Goal: Transaction & Acquisition: Purchase product/service

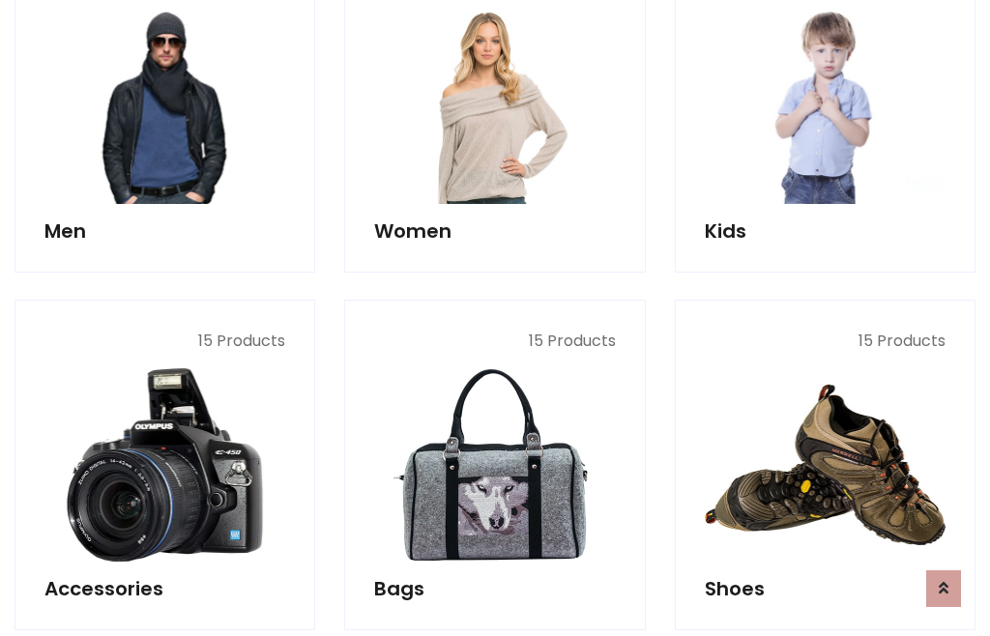
scroll to position [1403, 0]
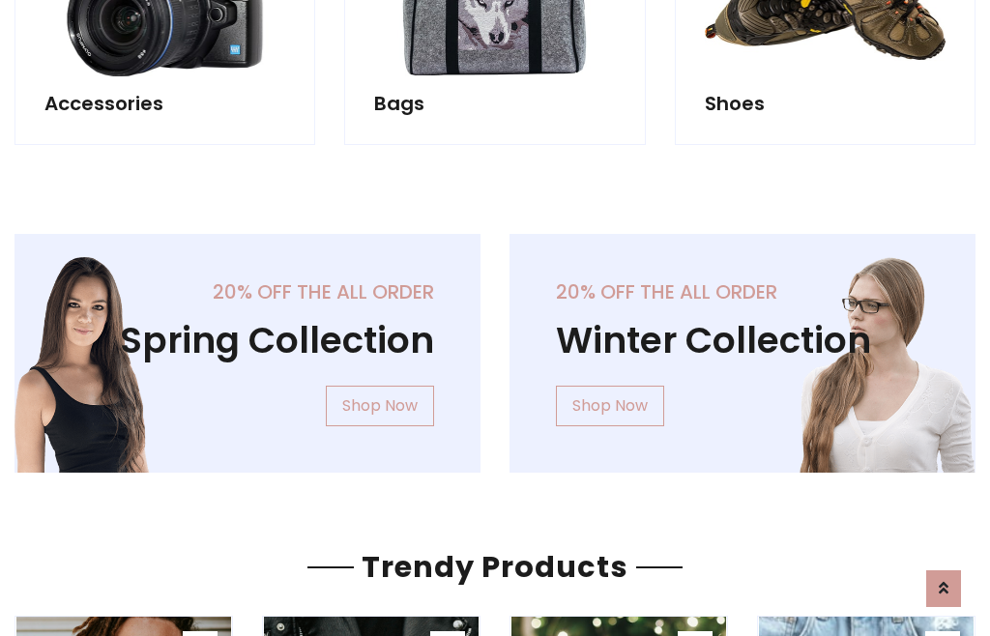
click at [495, 345] on div "20% off the all order Winter Collection Shop Now" at bounding box center [742, 369] width 495 height 270
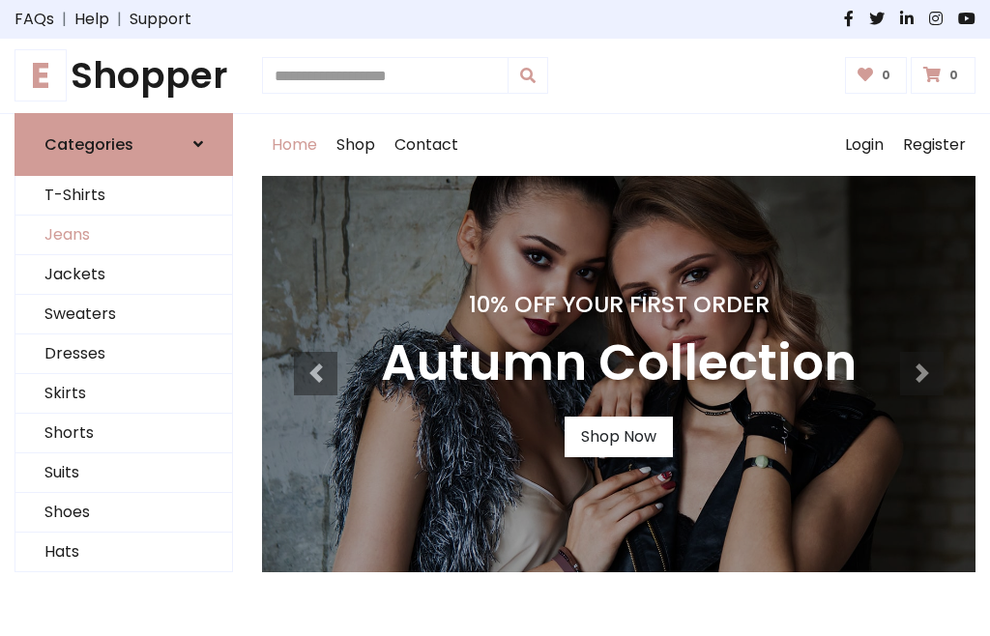
click at [124, 235] on link "Jeans" at bounding box center [123, 236] width 217 height 40
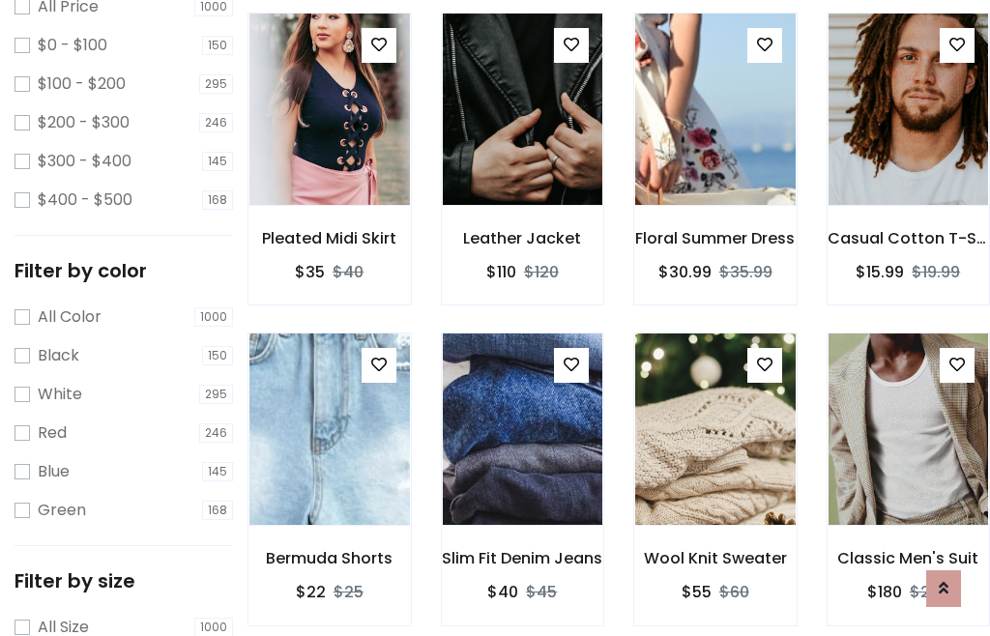
scroll to position [610, 0]
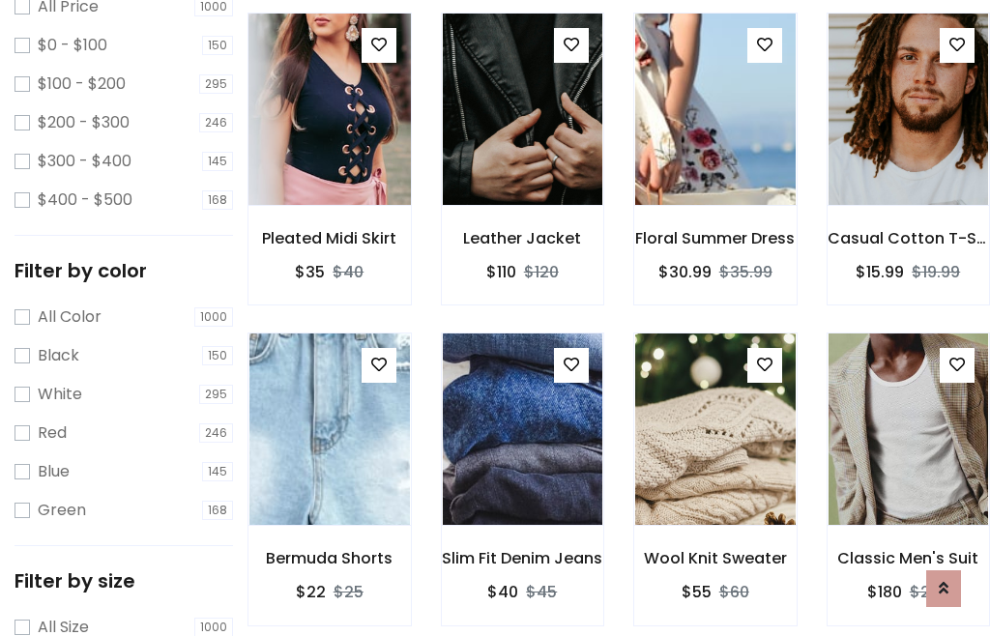
click at [329, 151] on img at bounding box center [329, 109] width 192 height 464
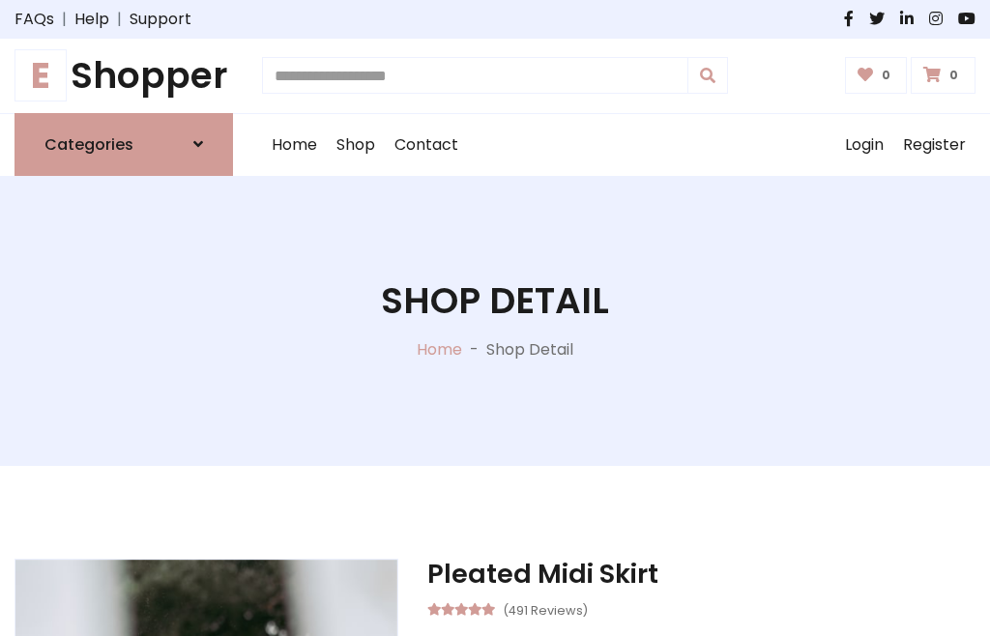
scroll to position [208, 0]
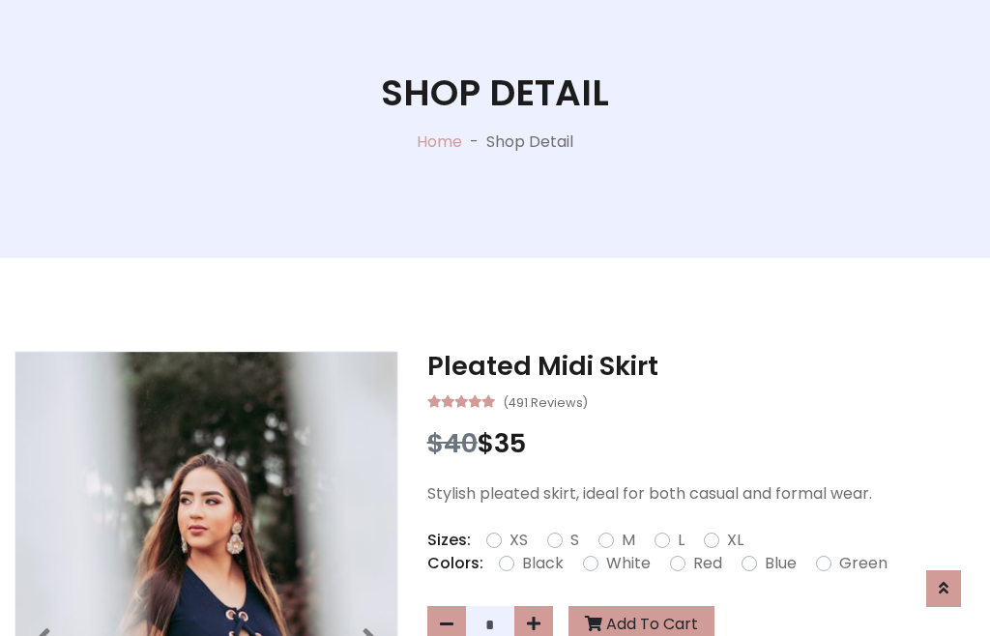
click at [705, 564] on label "Red" at bounding box center [707, 563] width 29 height 23
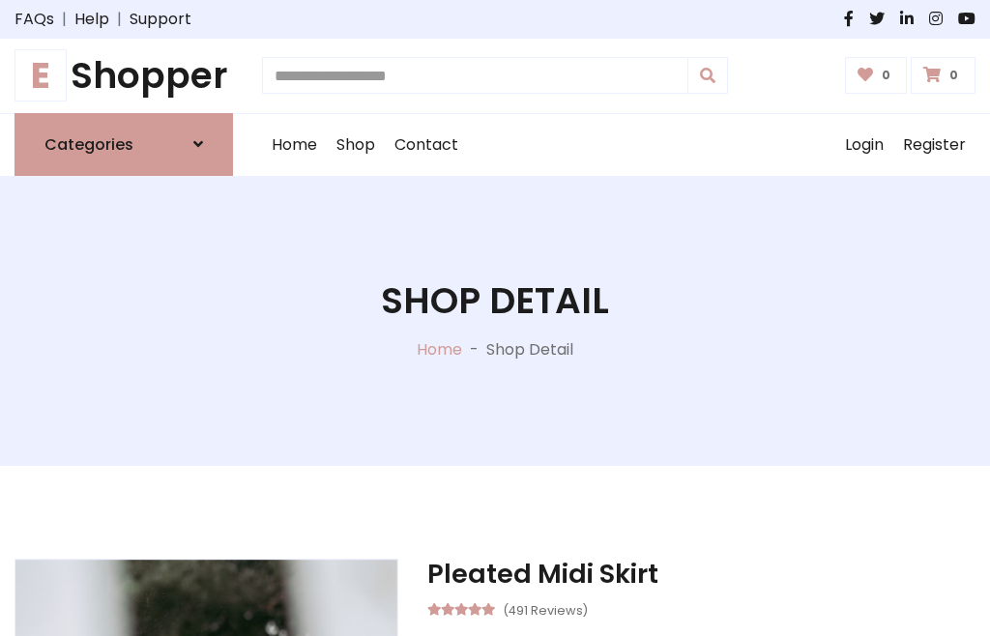
click at [495, 318] on h1 "Shop Detail" at bounding box center [495, 301] width 228 height 44
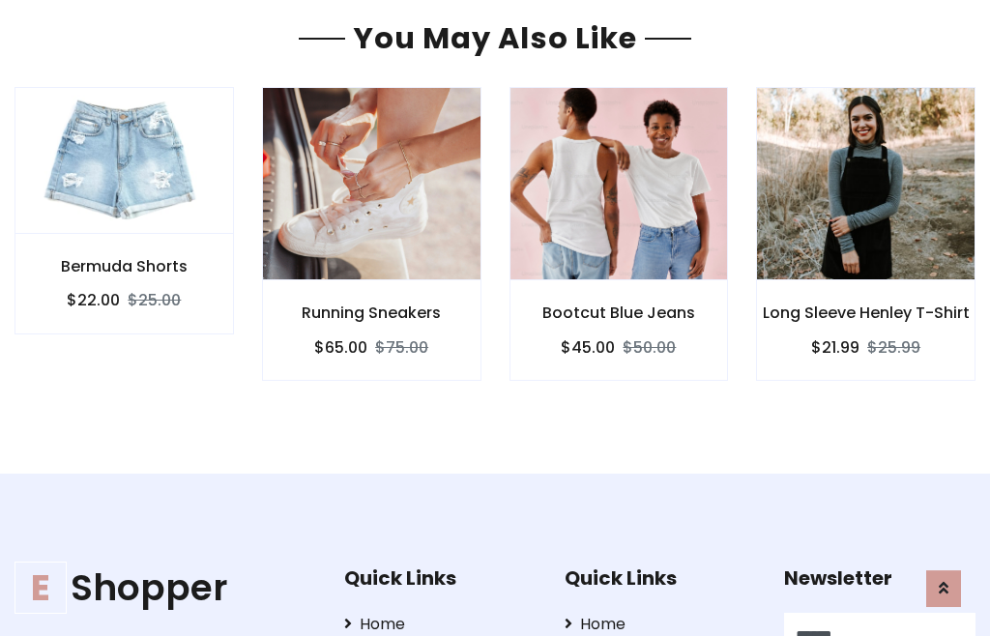
type input "******"
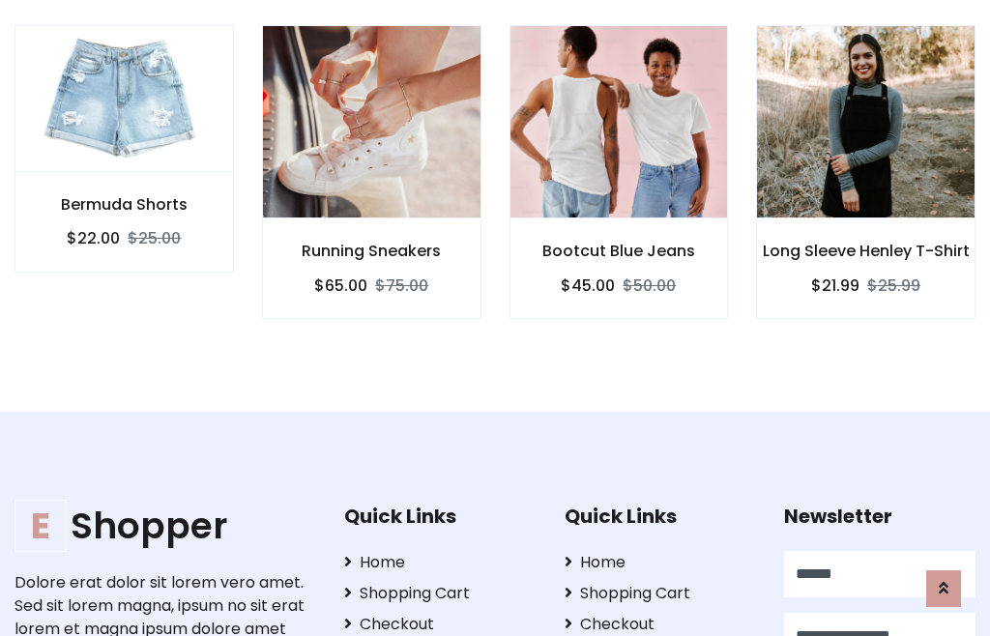
scroll to position [0, 1]
type input "**********"
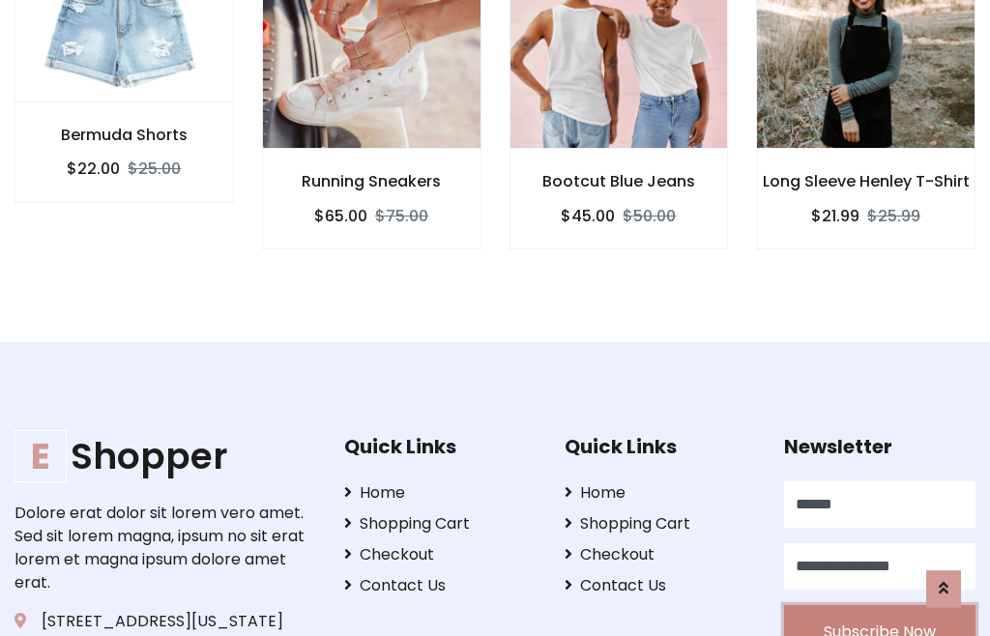
scroll to position [1711, 0]
